Goal: Task Accomplishment & Management: Manage account settings

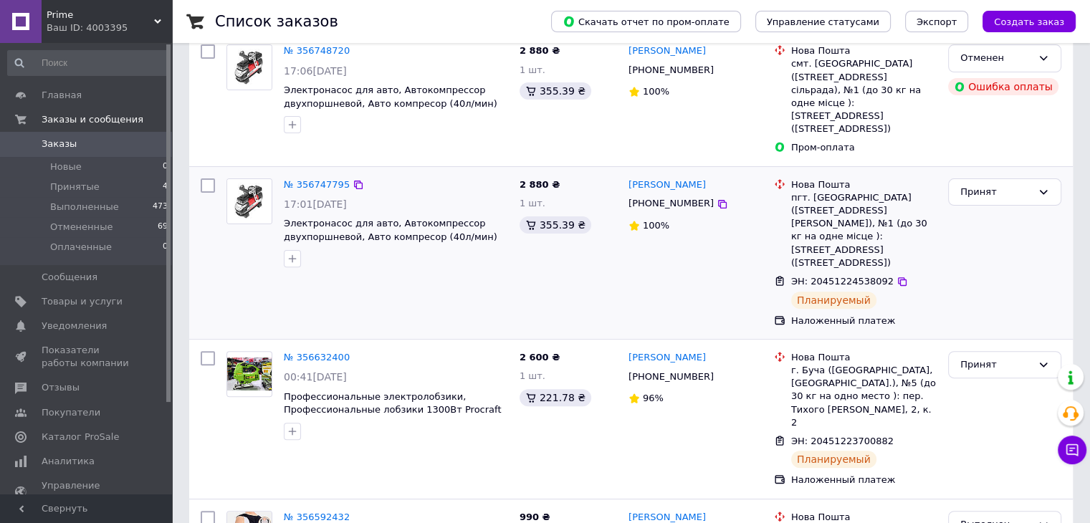
scroll to position [430, 0]
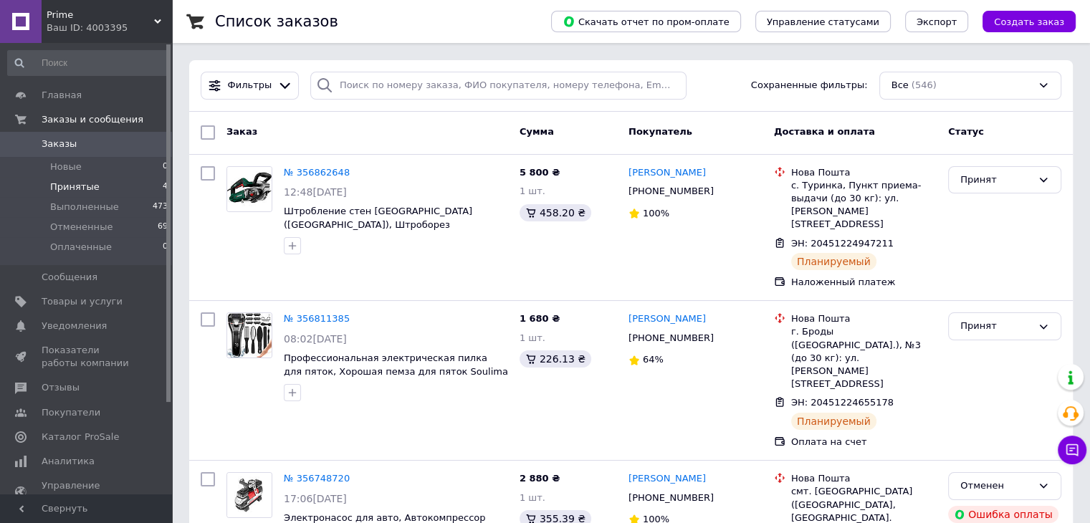
click at [84, 187] on span "Принятые" at bounding box center [74, 187] width 49 height 13
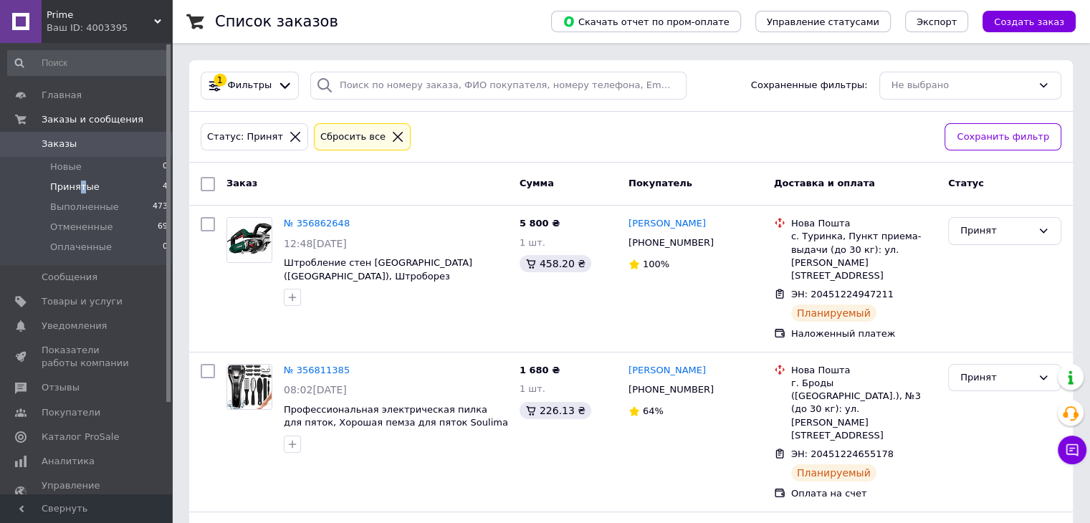
click at [80, 188] on span "Принятые" at bounding box center [74, 187] width 49 height 13
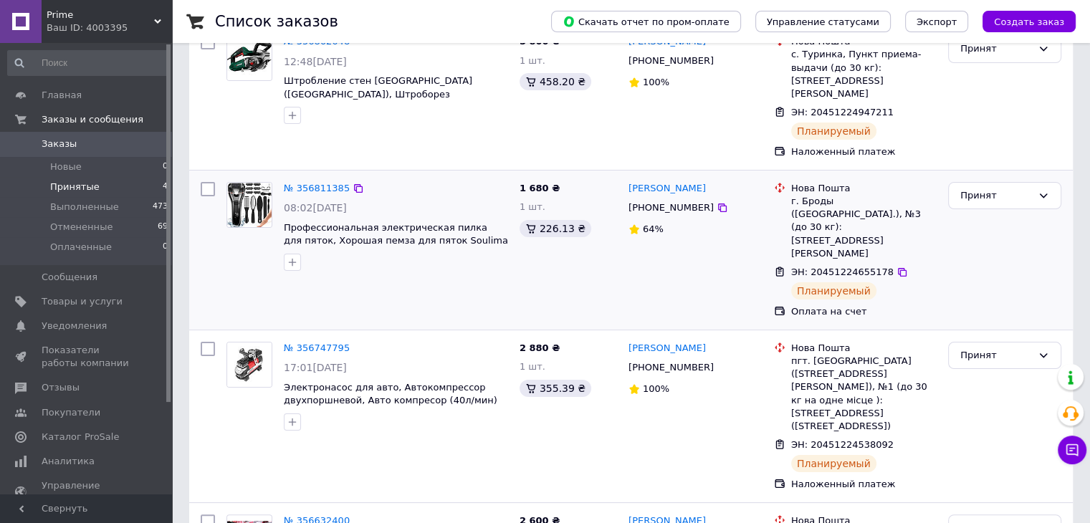
scroll to position [259, 0]
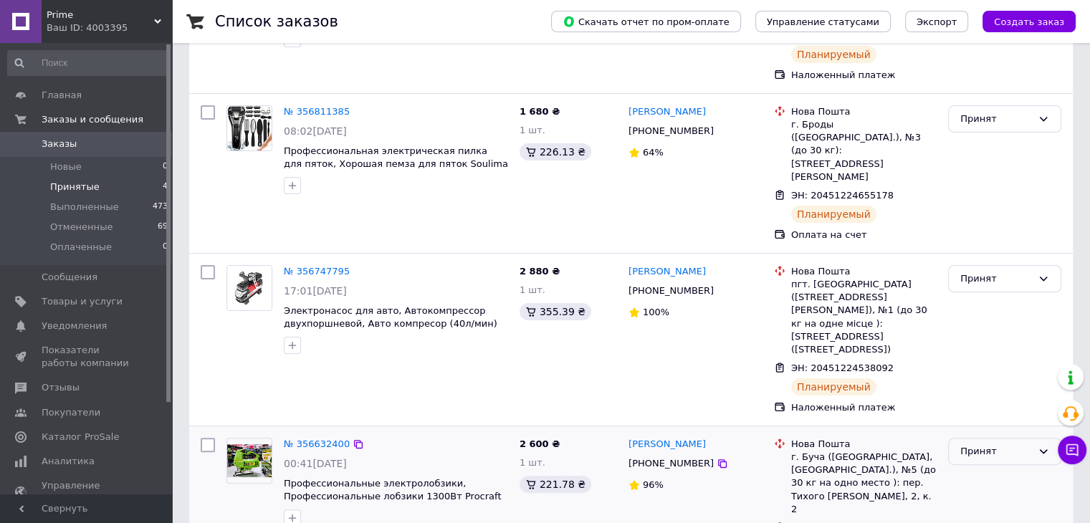
click at [975, 444] on div "Принят" at bounding box center [996, 451] width 72 height 15
click at [975, 468] on li "Выполнен" at bounding box center [1005, 481] width 112 height 27
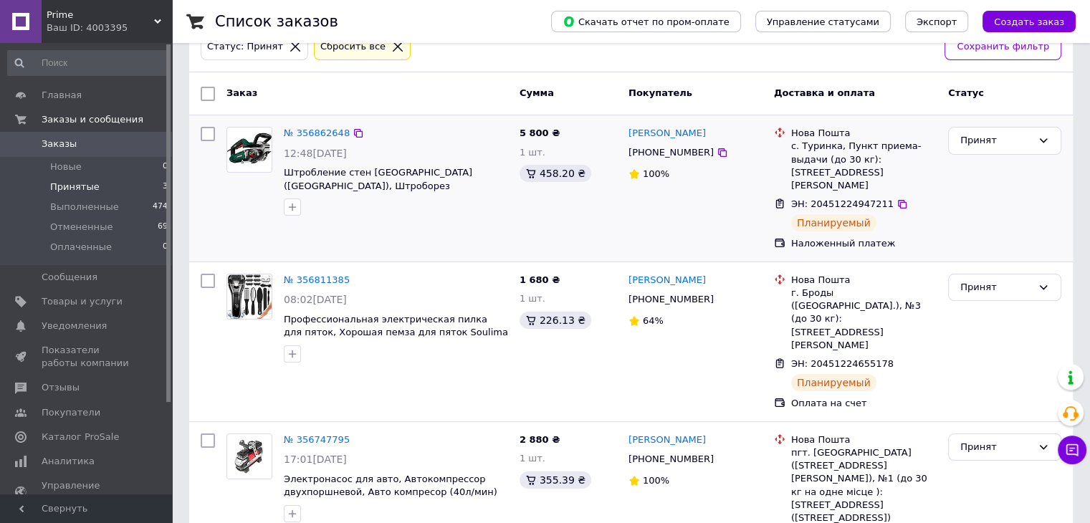
scroll to position [125, 0]
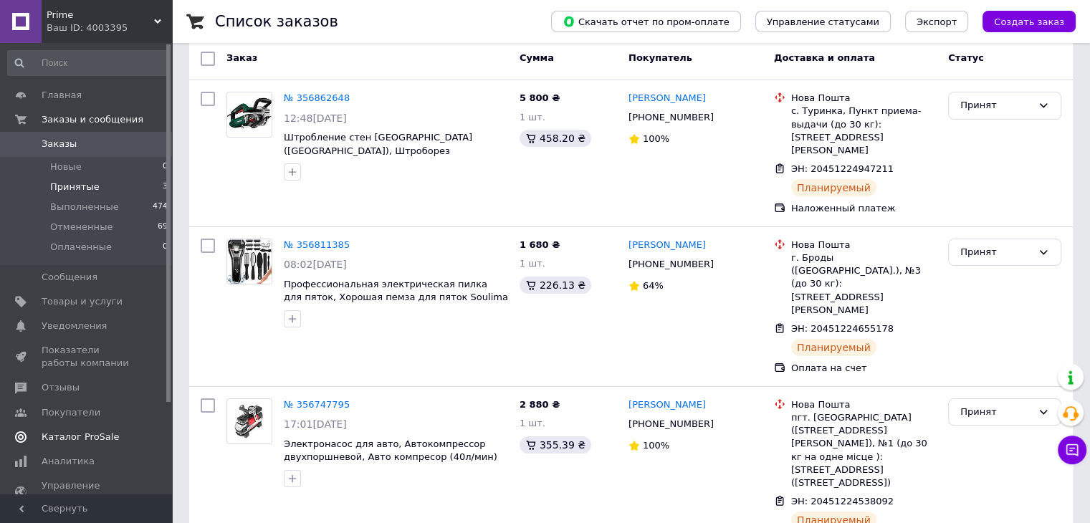
click at [120, 433] on span "Каталог ProSale" at bounding box center [87, 437] width 91 height 13
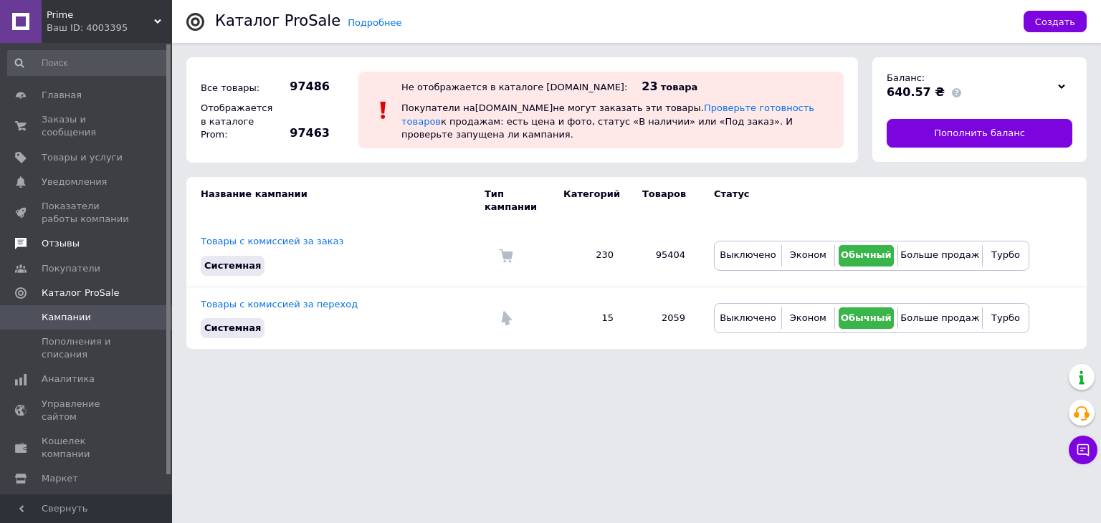
click at [61, 239] on link "Отзывы" at bounding box center [88, 243] width 176 height 24
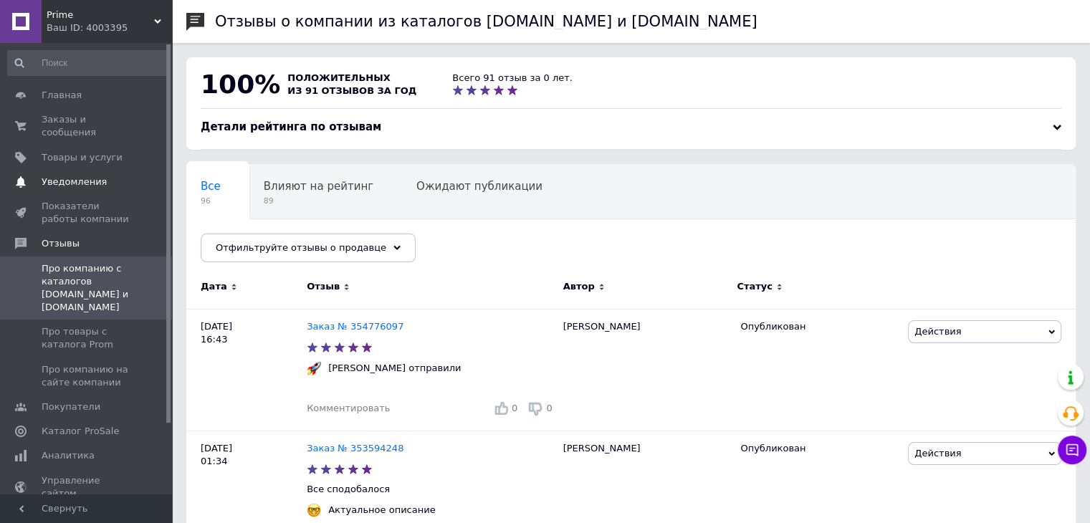
click at [76, 176] on span "Уведомления" at bounding box center [74, 182] width 65 height 13
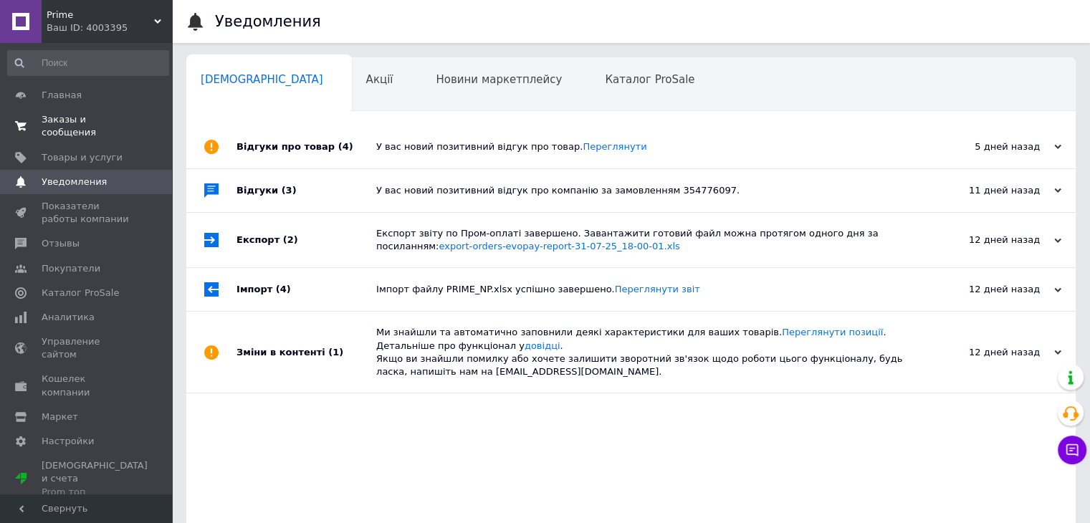
click at [80, 127] on link "Заказы и сообщения 0 0" at bounding box center [88, 125] width 176 height 37
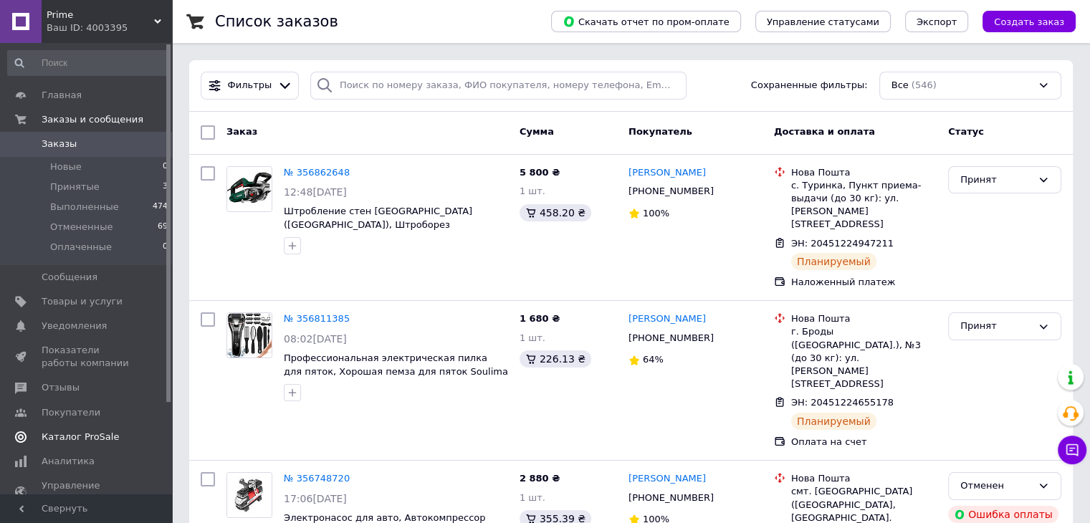
click at [65, 434] on span "Каталог ProSale" at bounding box center [80, 437] width 77 height 13
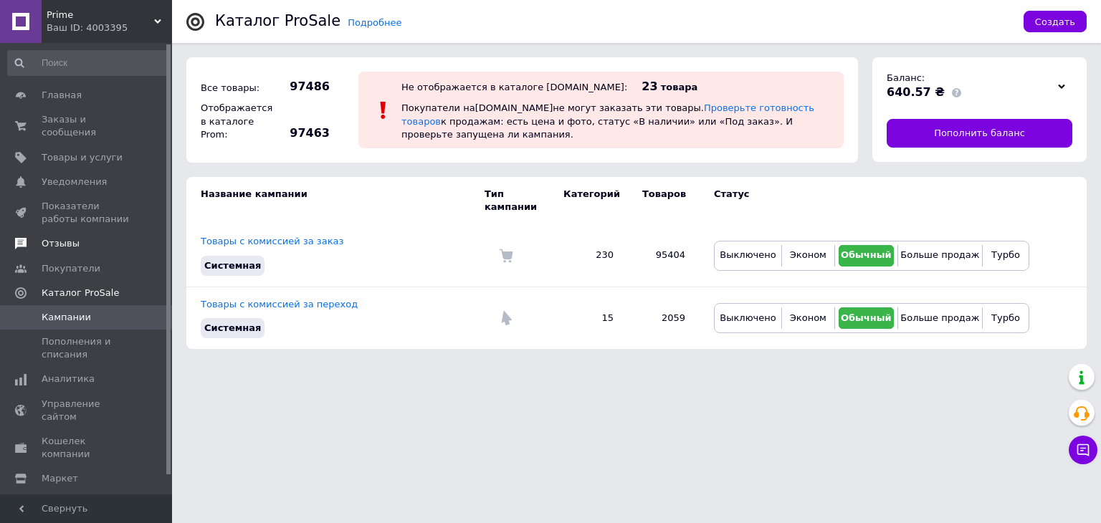
click at [72, 237] on span "Отзывы" at bounding box center [61, 243] width 38 height 13
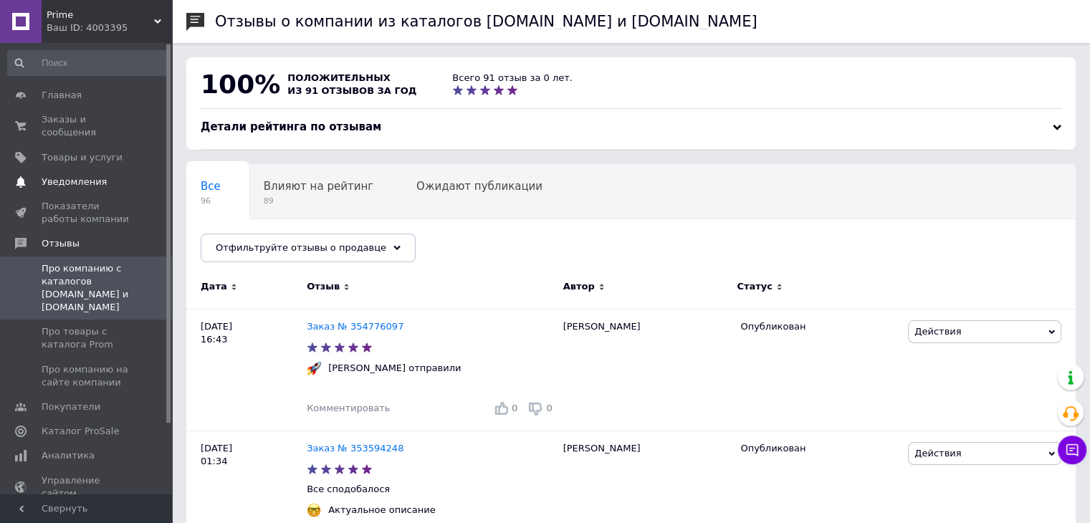
click at [80, 176] on span "Уведомления" at bounding box center [74, 182] width 65 height 13
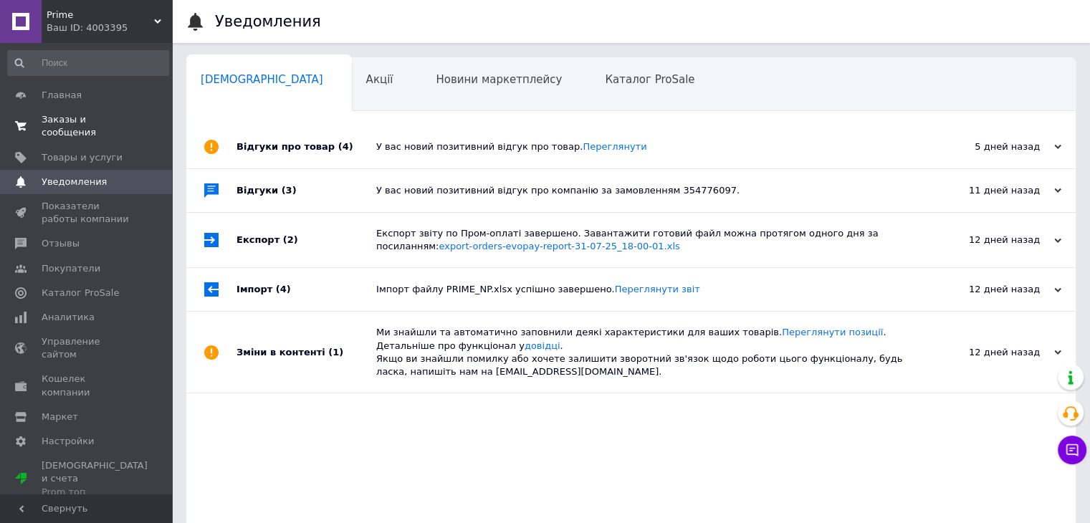
click at [95, 118] on span "Заказы и сообщения" at bounding box center [87, 126] width 91 height 26
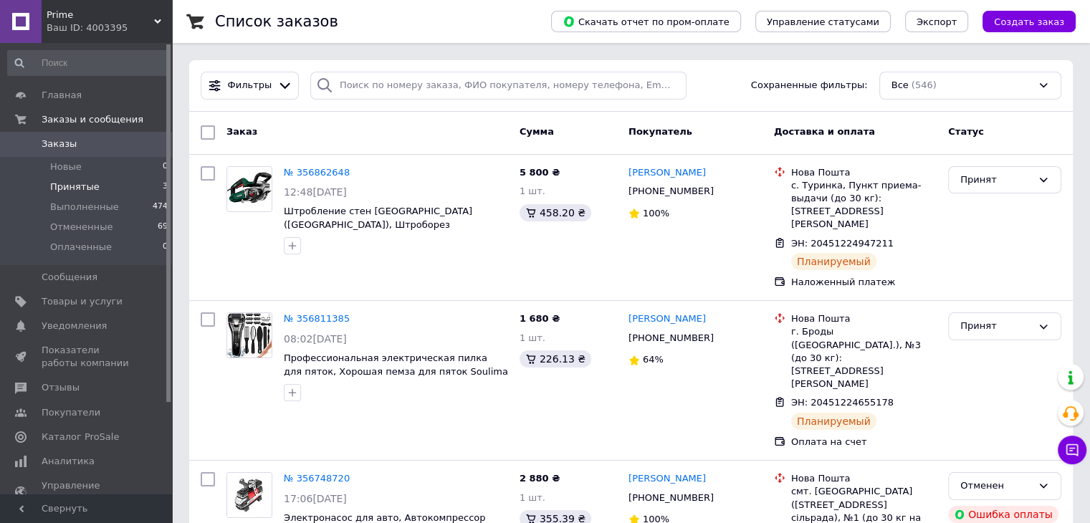
click at [91, 183] on span "Принятые" at bounding box center [74, 187] width 49 height 13
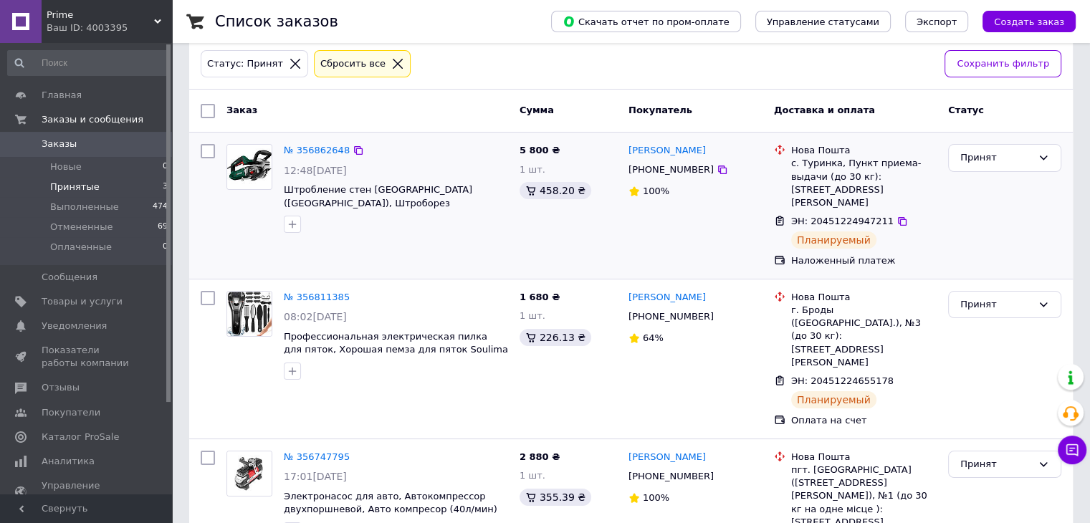
scroll to position [125, 0]
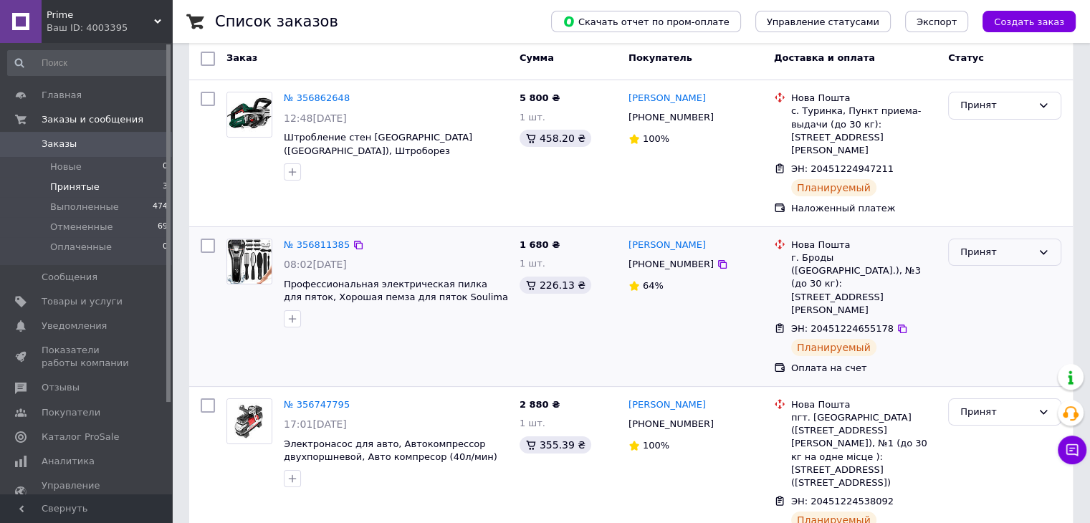
click at [983, 245] on div "Принят" at bounding box center [996, 252] width 72 height 15
click at [972, 269] on li "Выполнен" at bounding box center [1005, 282] width 112 height 27
